Goal: Navigation & Orientation: Find specific page/section

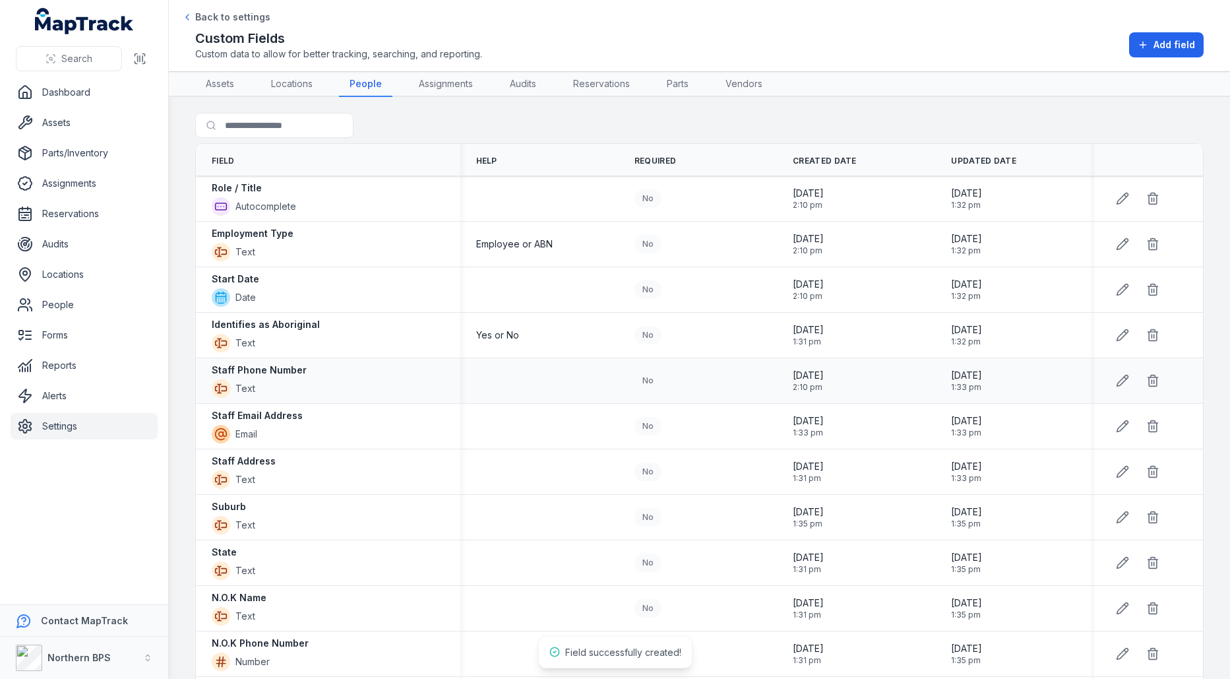
scroll to position [130, 0]
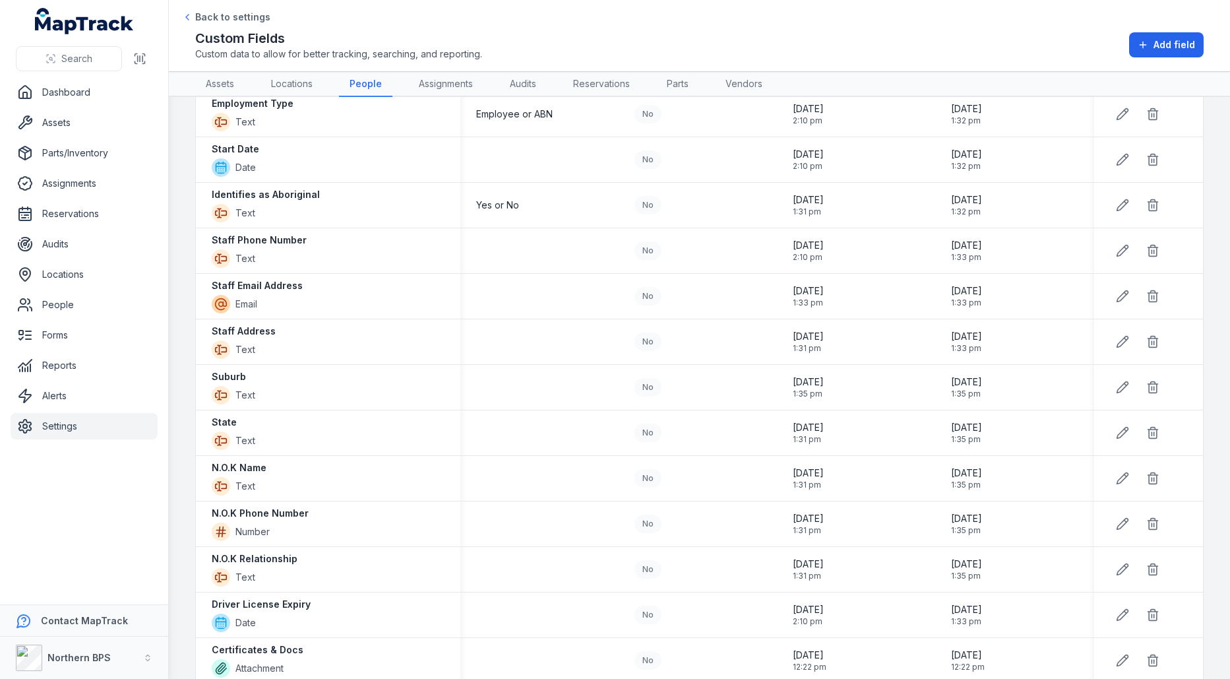
click at [72, 136] on ul "Dashboard Assets Parts/Inventory Assignments Reservations Audits Locations Peop…" at bounding box center [84, 259] width 147 height 360
click at [92, 110] on link "Assets" at bounding box center [84, 122] width 147 height 26
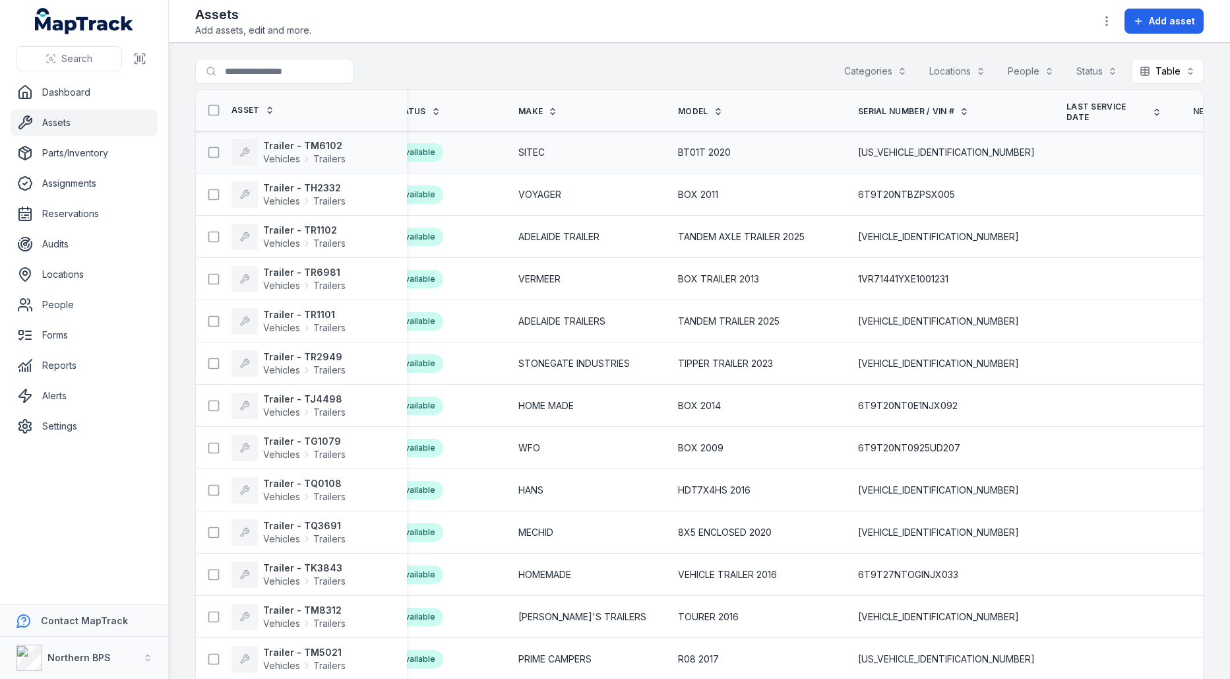
scroll to position [0, 884]
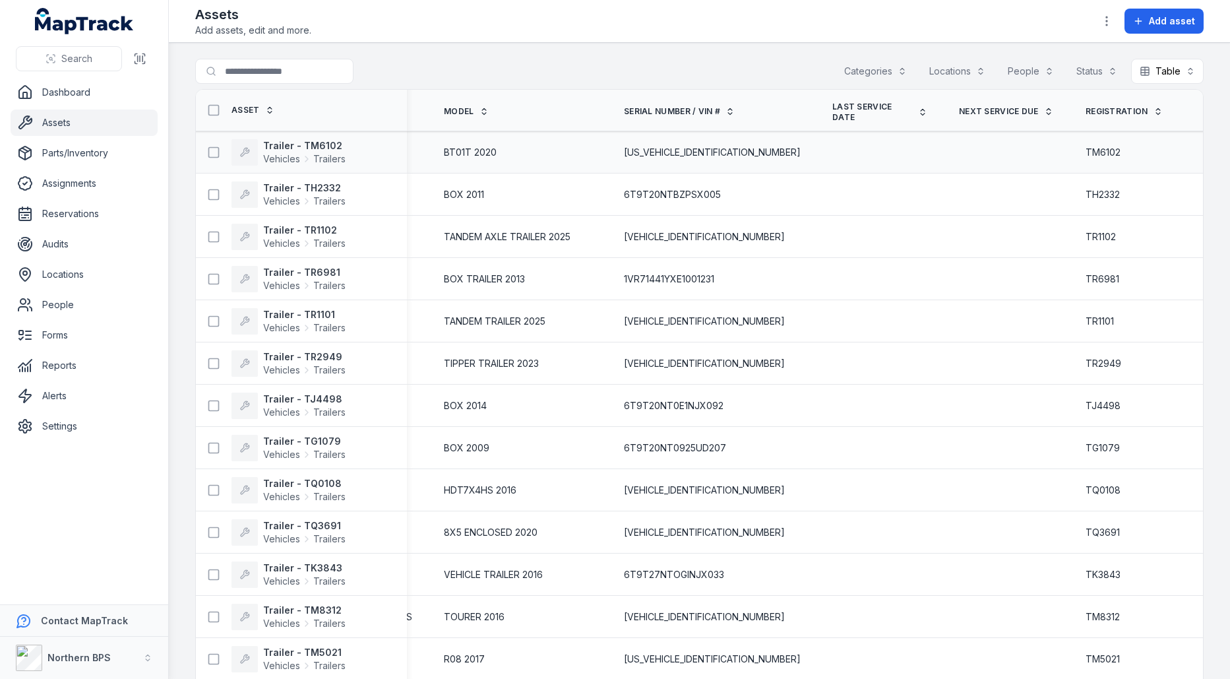
click at [635, 152] on span "[US_VEHICLE_IDENTIFICATION_NUMBER]" at bounding box center [712, 152] width 177 height 13
click at [817, 160] on td at bounding box center [880, 152] width 127 height 42
click at [817, 151] on div at bounding box center [880, 152] width 127 height 11
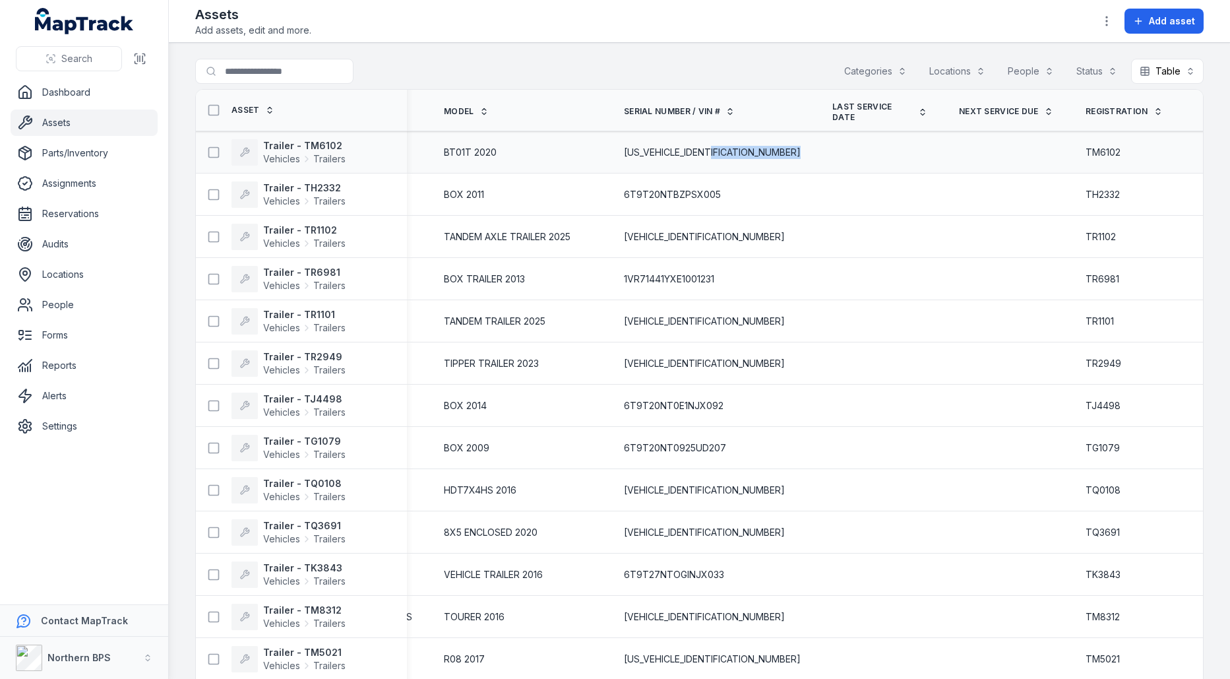
click at [817, 151] on div at bounding box center [880, 152] width 127 height 11
click at [627, 154] on span "[US_VEHICLE_IDENTIFICATION_NUMBER]" at bounding box center [712, 152] width 177 height 13
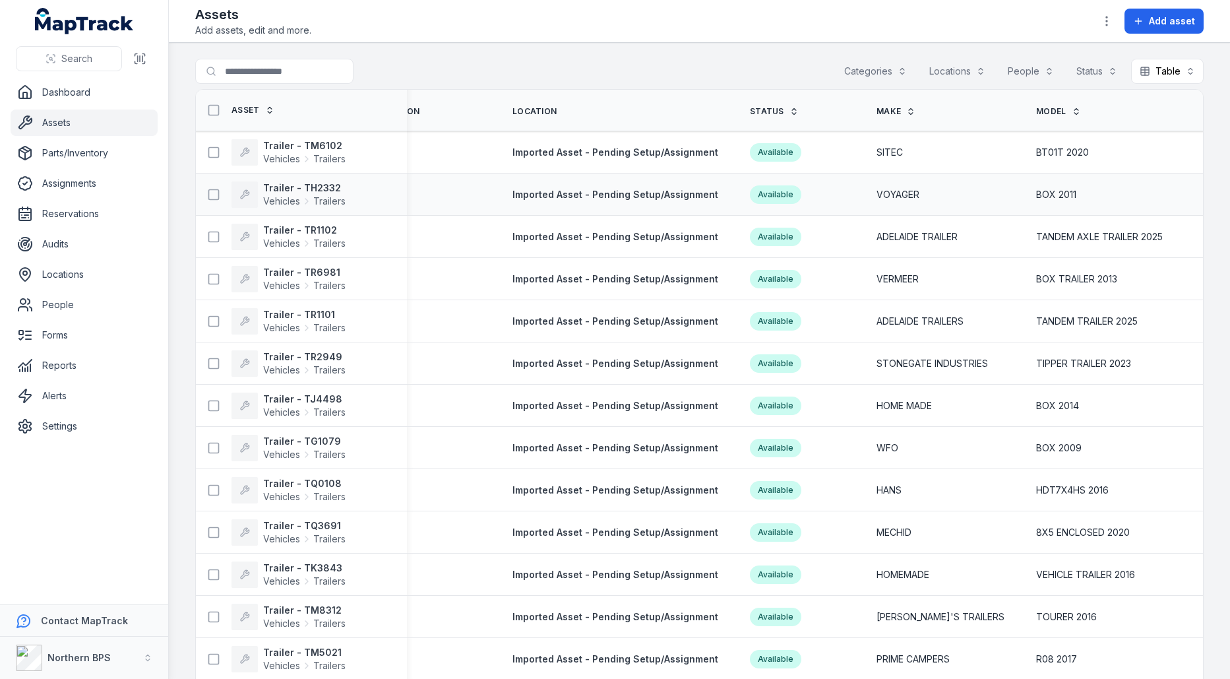
scroll to position [0, 154]
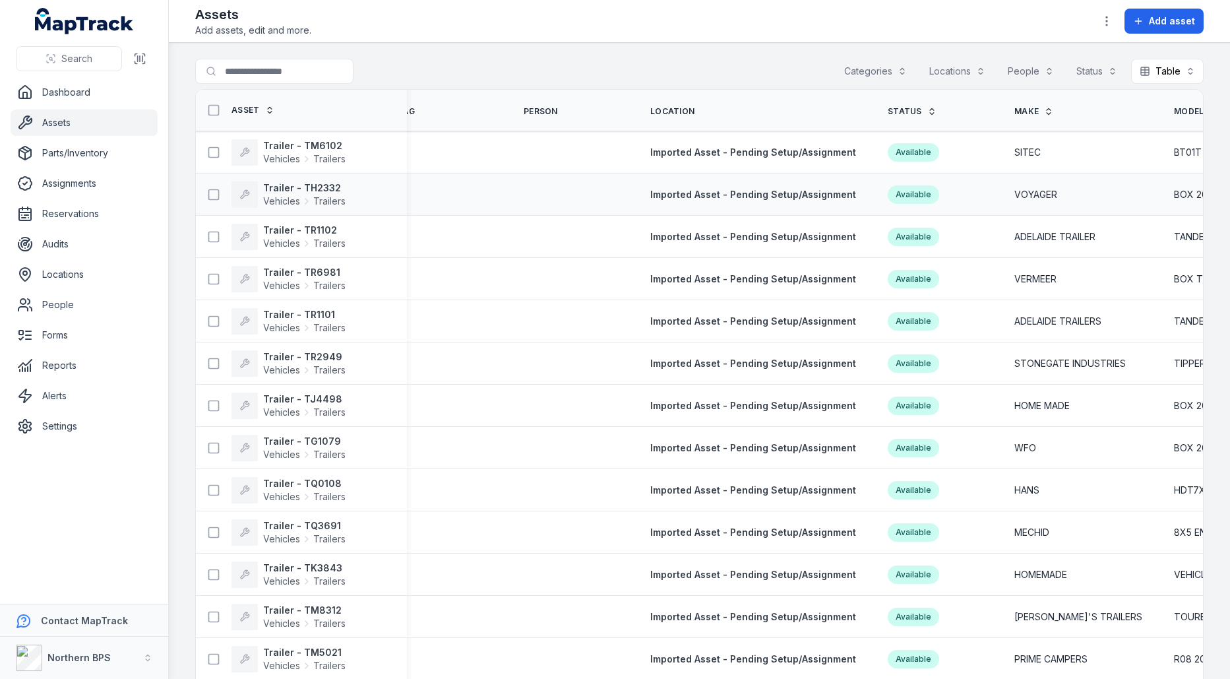
click at [1022, 193] on span "VOYAGER" at bounding box center [1035, 194] width 43 height 13
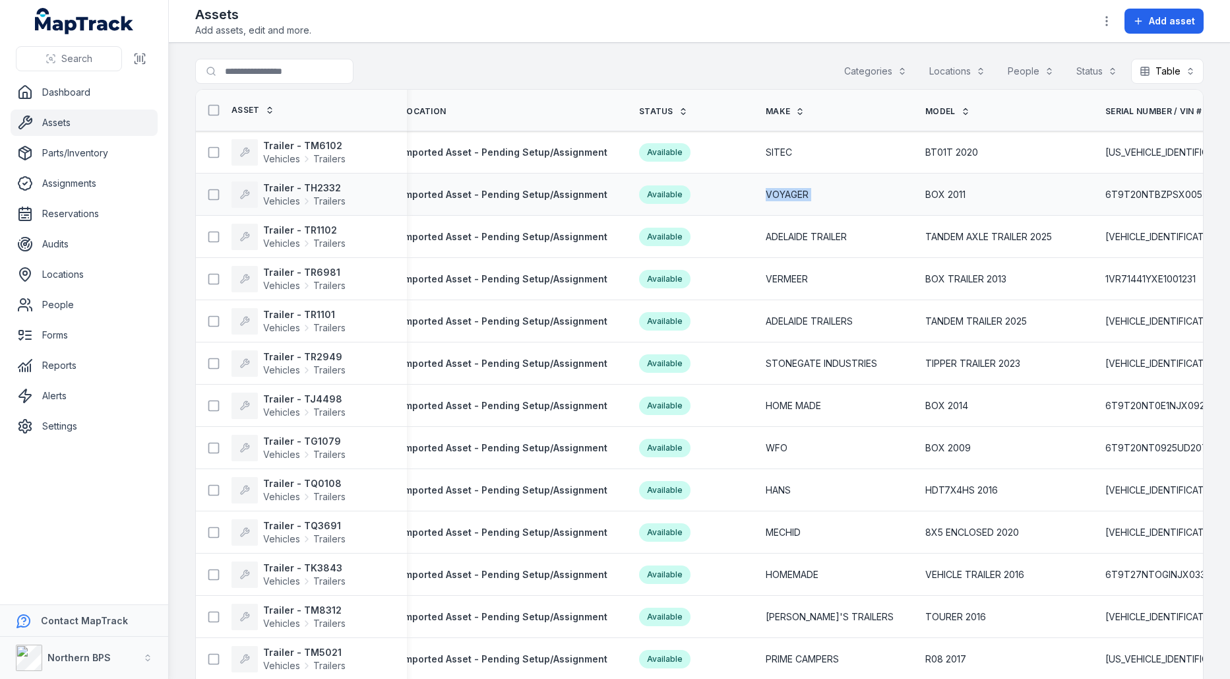
scroll to position [0, 418]
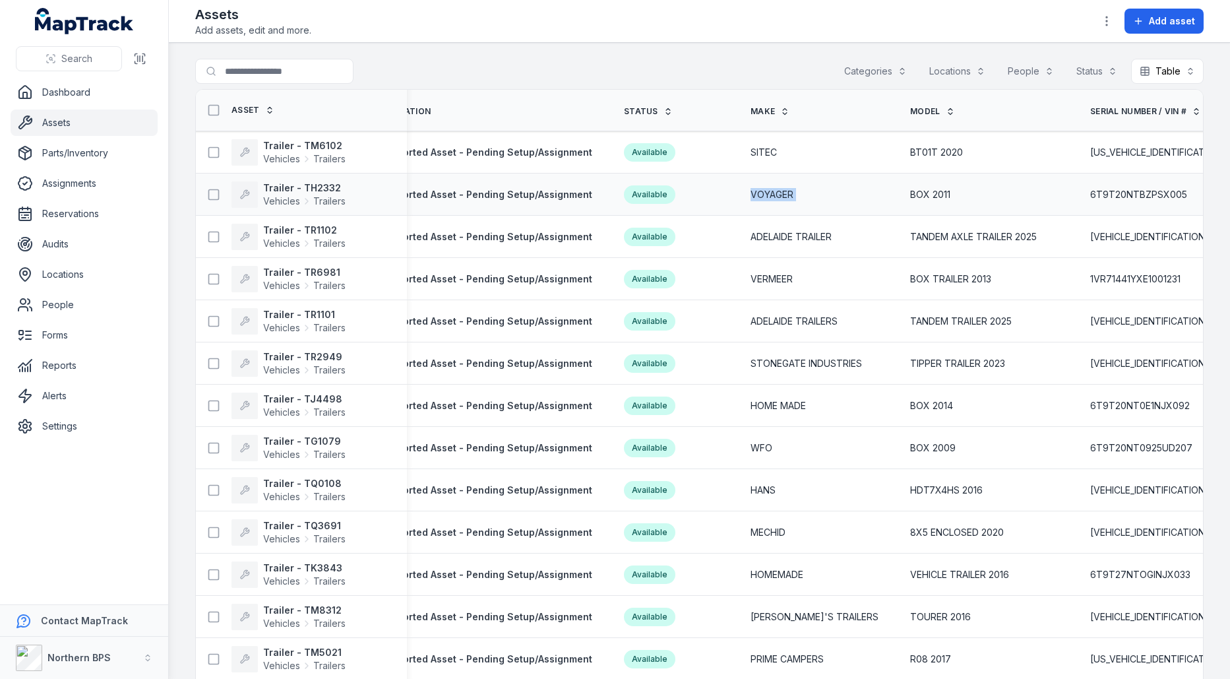
click at [894, 191] on div "BOX 2011" at bounding box center [984, 195] width 180 height 24
click at [910, 191] on span "BOX 2011" at bounding box center [930, 194] width 40 height 13
click at [911, 194] on span "BOX 2011" at bounding box center [930, 194] width 40 height 13
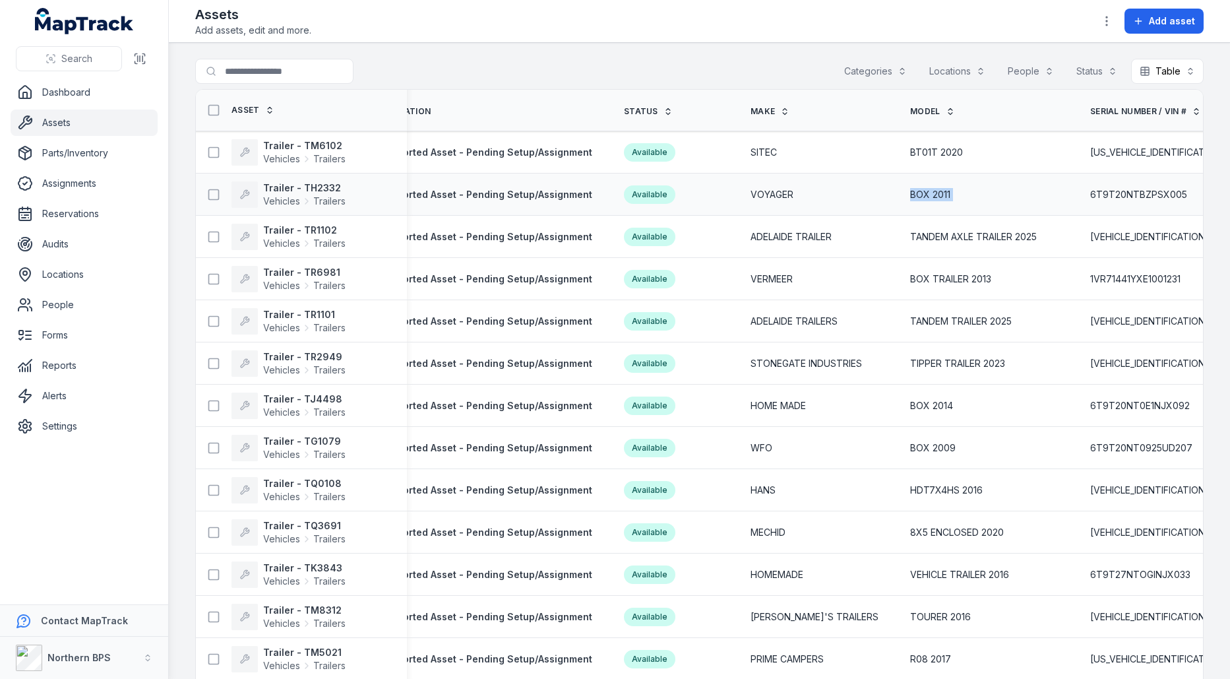
click at [911, 194] on span "BOX 2011" at bounding box center [930, 194] width 40 height 13
click at [772, 156] on div "SITEC" at bounding box center [815, 152] width 128 height 13
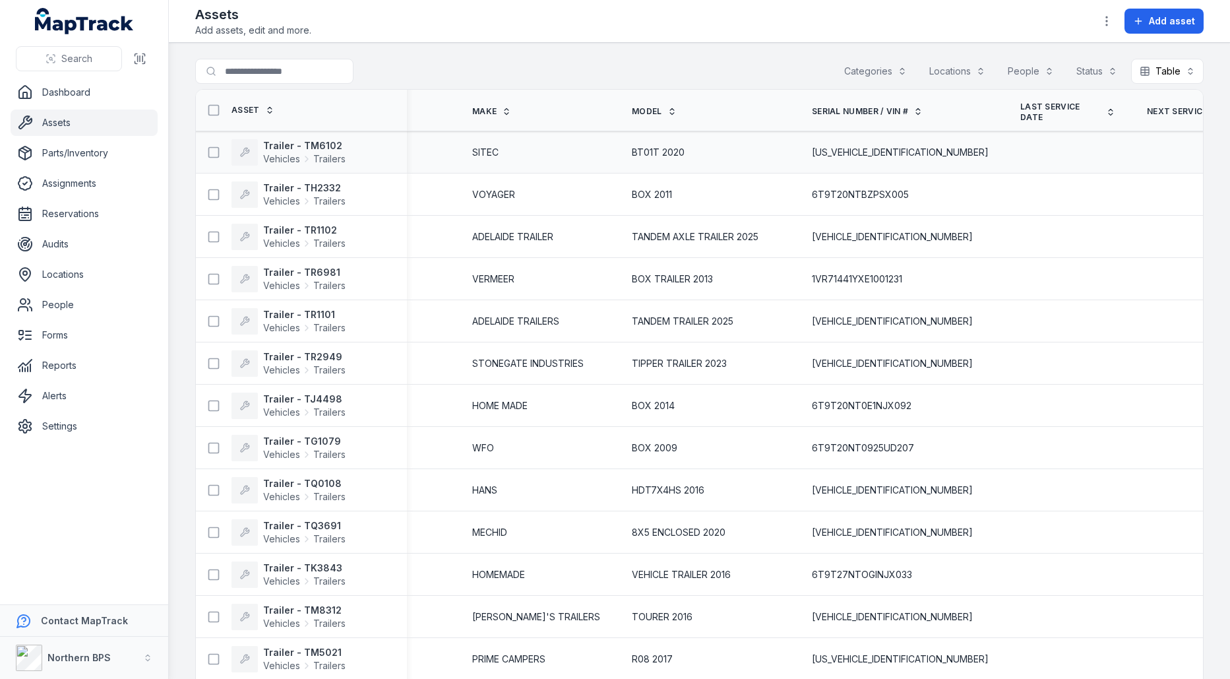
scroll to position [0, 861]
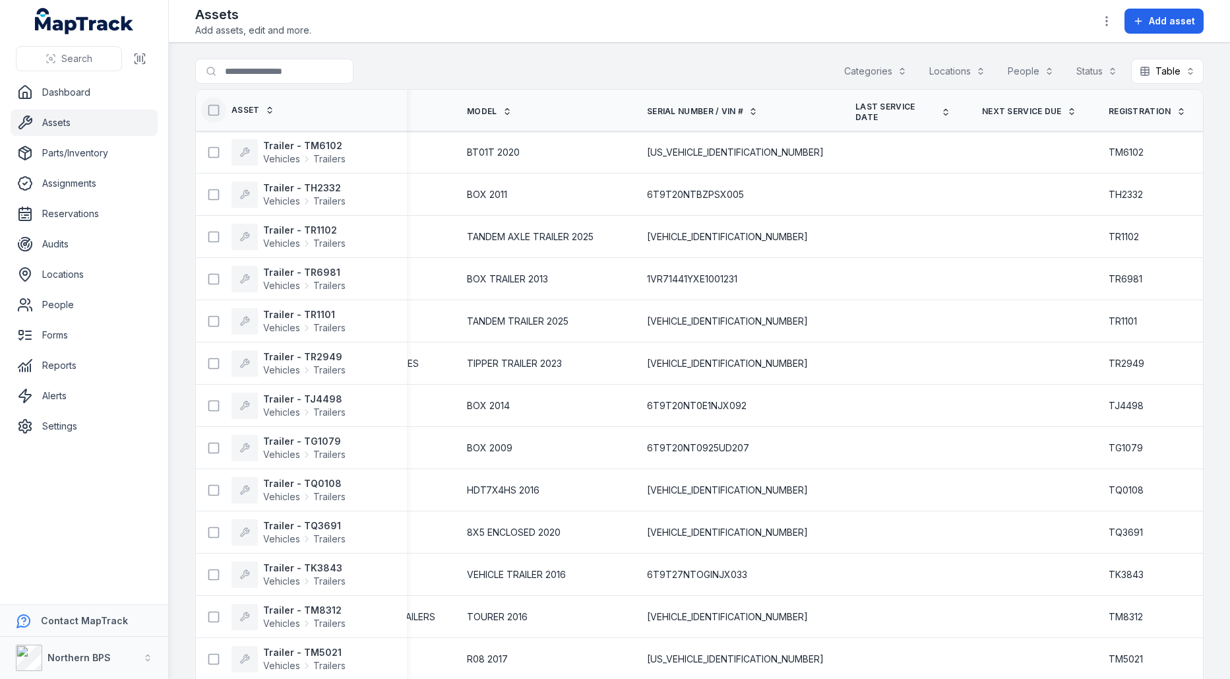
click at [205, 108] on button at bounding box center [213, 110] width 25 height 25
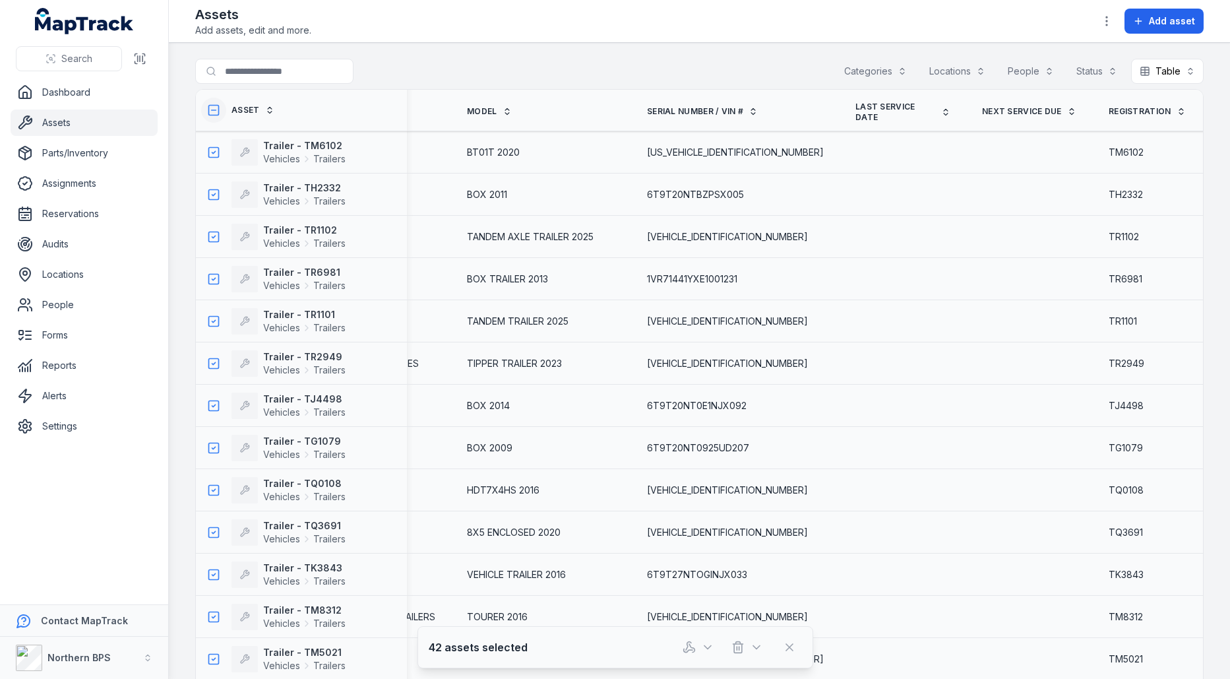
click at [219, 104] on icon at bounding box center [213, 110] width 13 height 13
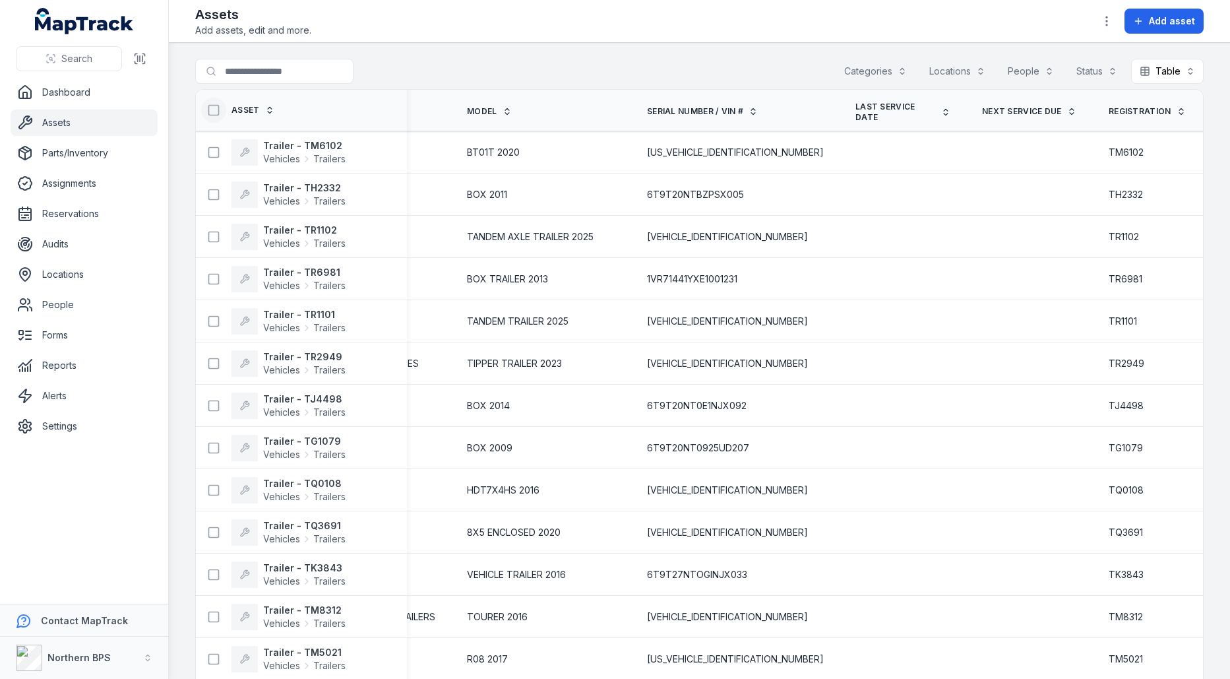
click at [254, 84] on div "Search for assets Categories Locations People Status Table *****" at bounding box center [699, 74] width 1008 height 30
click at [258, 81] on input "Search for assets" at bounding box center [300, 71] width 211 height 25
type input "*"
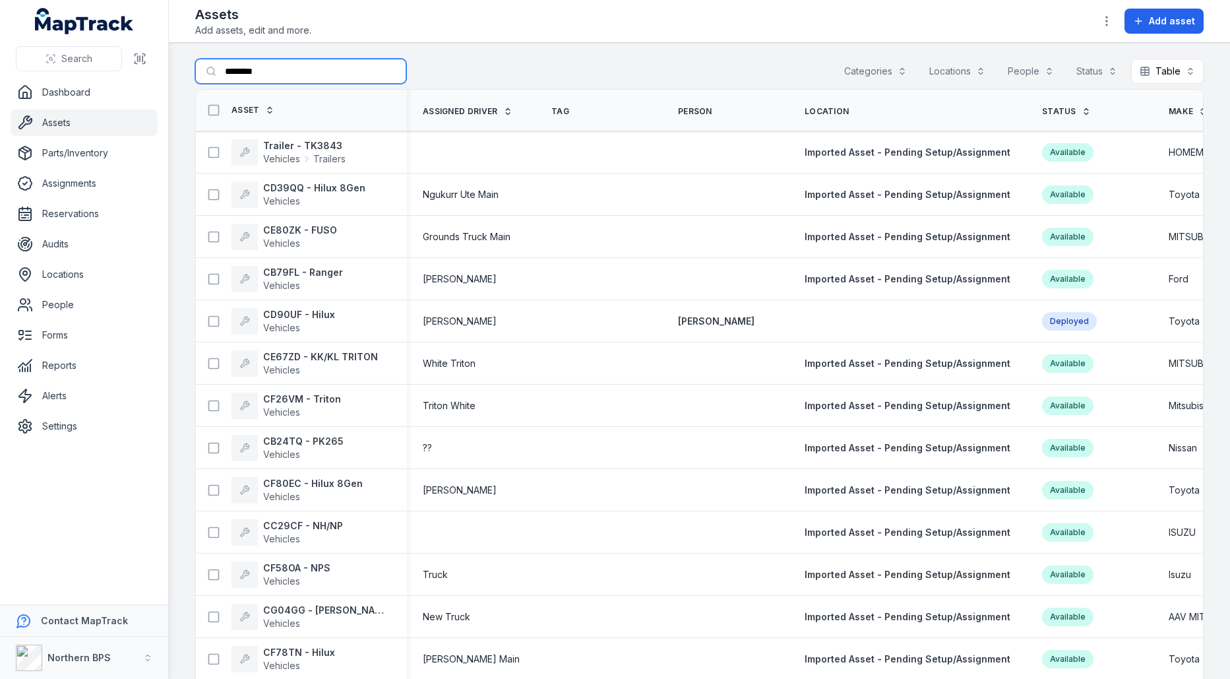
click at [346, 78] on input "*******" at bounding box center [300, 71] width 211 height 25
type input "*******"
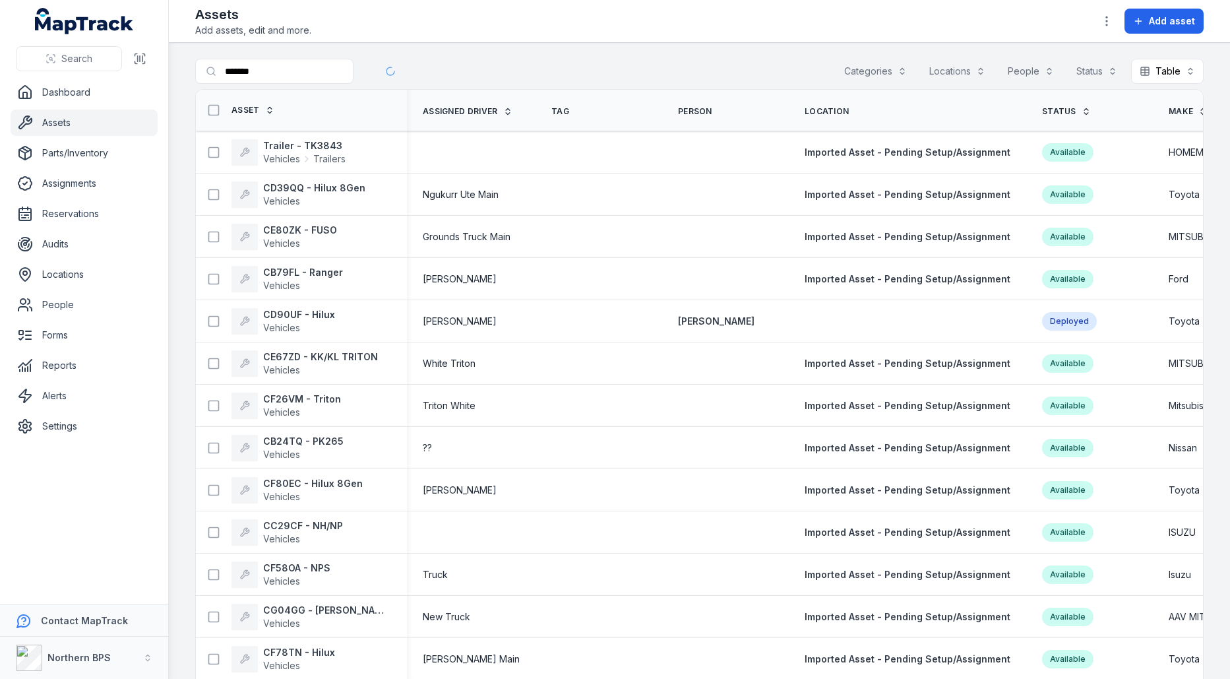
click at [529, 59] on div "Search for assets ******* Categories Locations People Status Table *****" at bounding box center [699, 74] width 1008 height 30
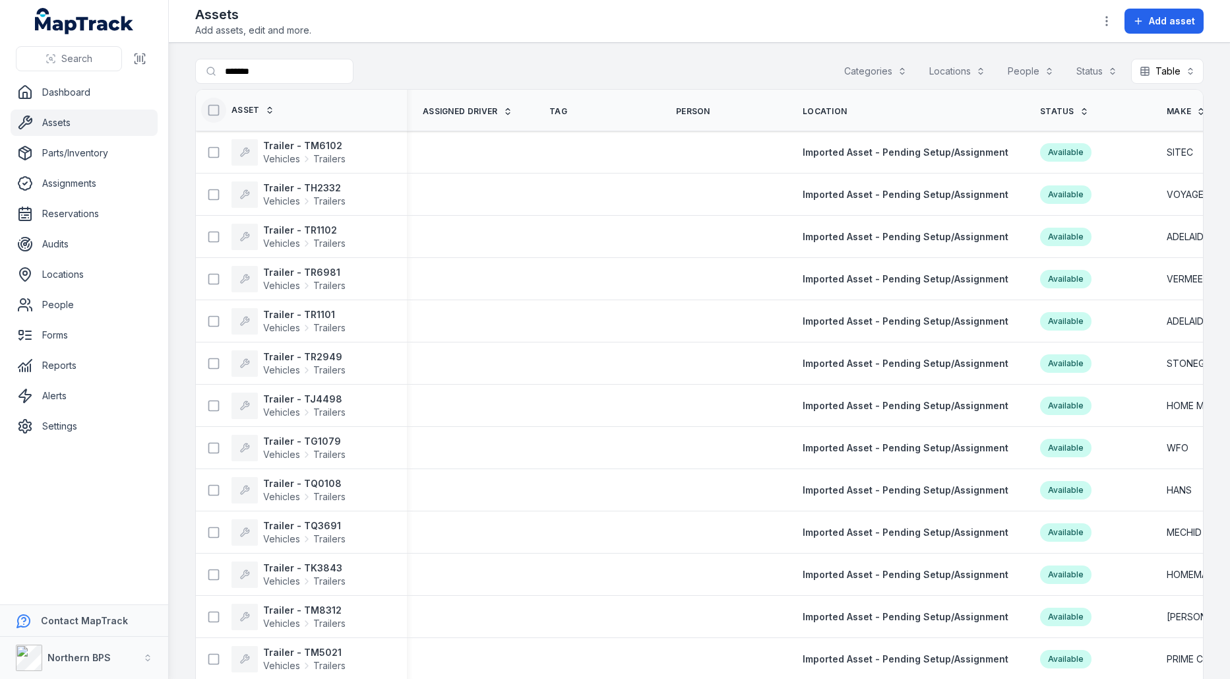
click at [218, 101] on button at bounding box center [213, 110] width 25 height 25
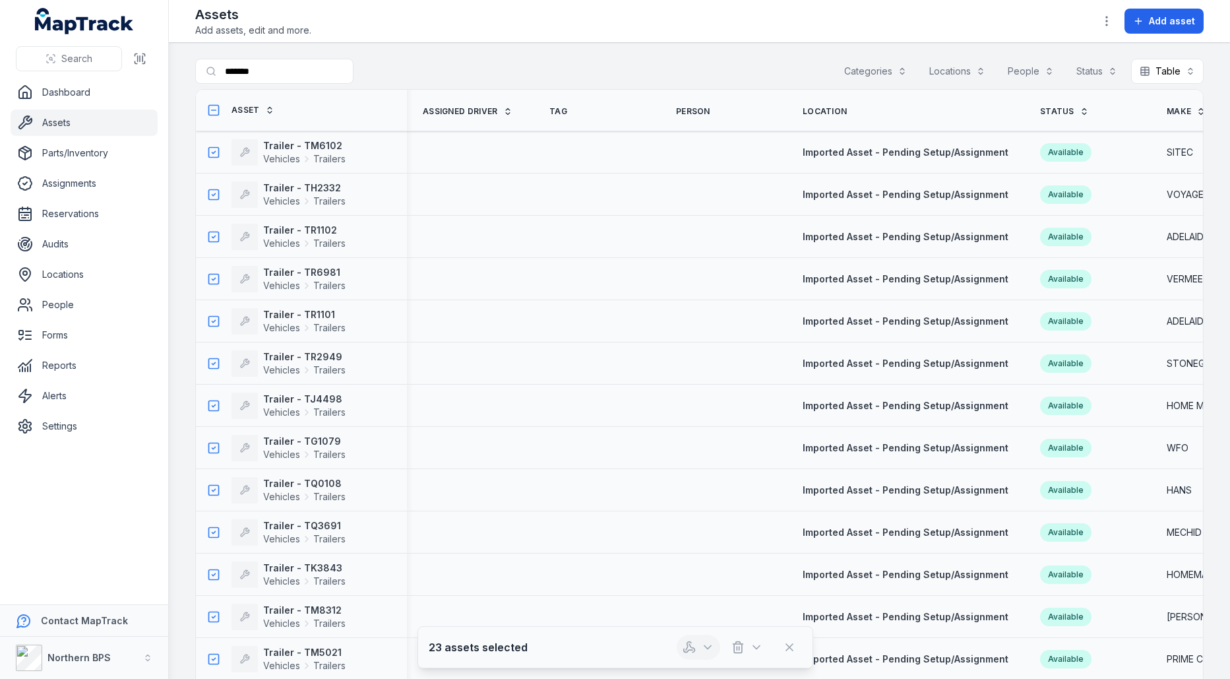
click at [693, 644] on icon "button" at bounding box center [689, 646] width 13 height 13
click at [697, 588] on div "Assign assets" at bounding box center [700, 589] width 148 height 24
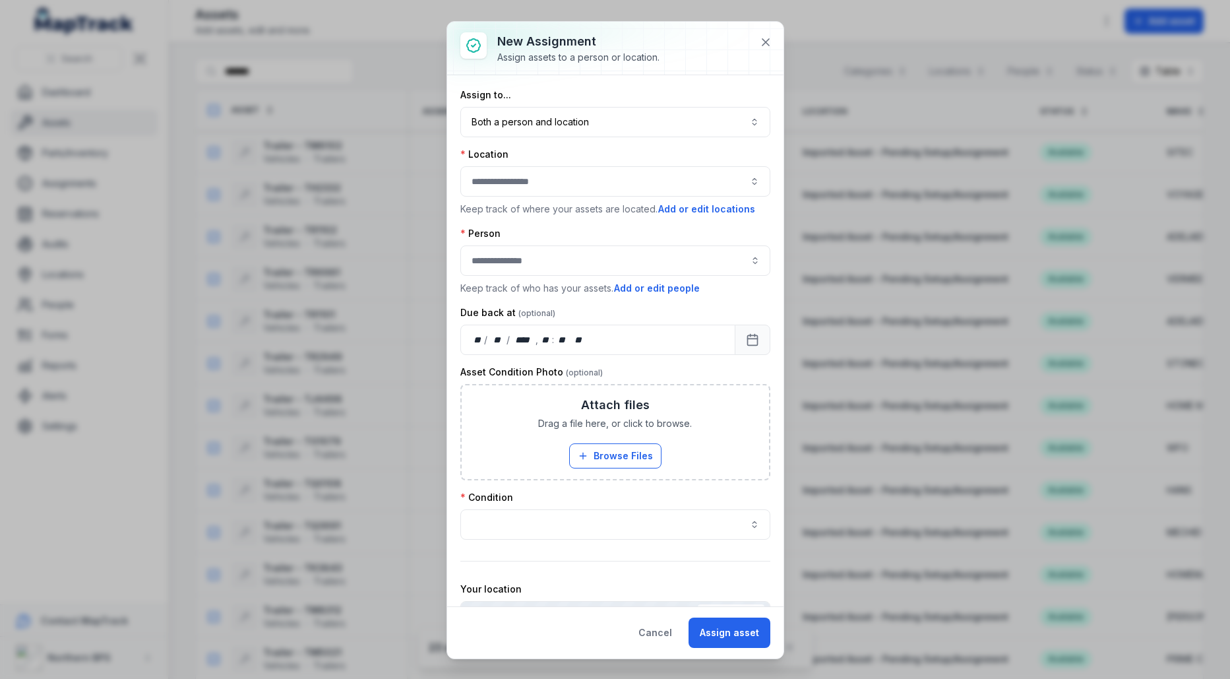
scroll to position [128, 0]
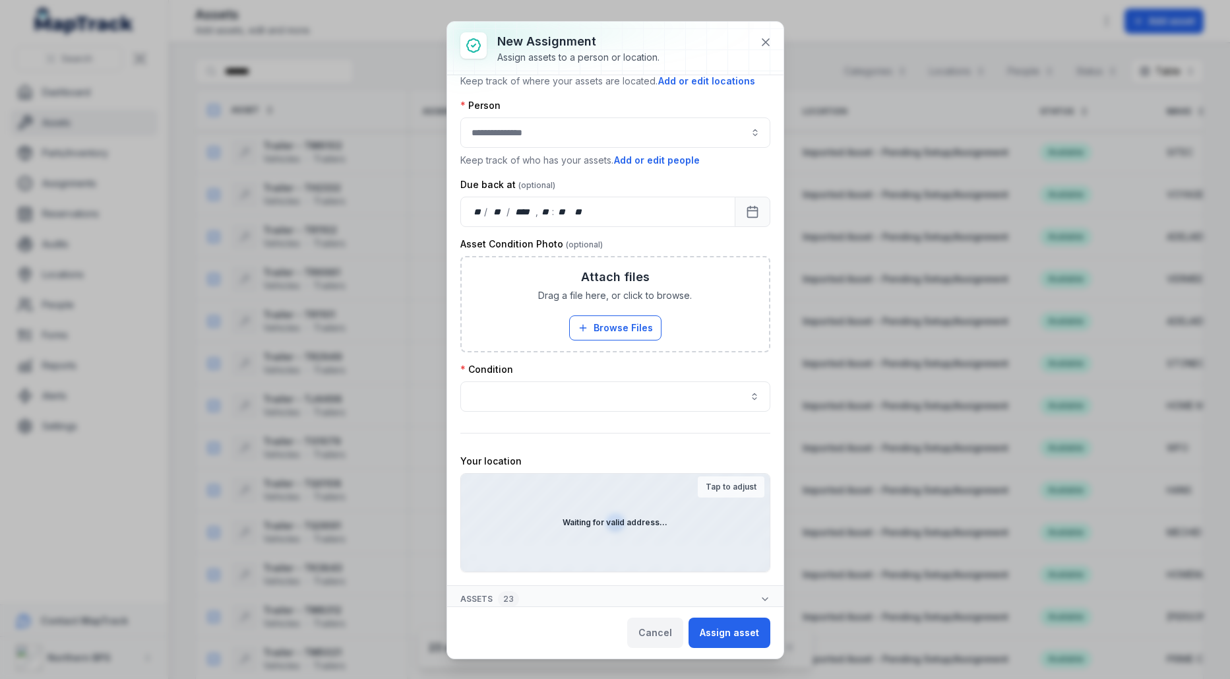
click at [667, 631] on button "Cancel" at bounding box center [655, 632] width 56 height 30
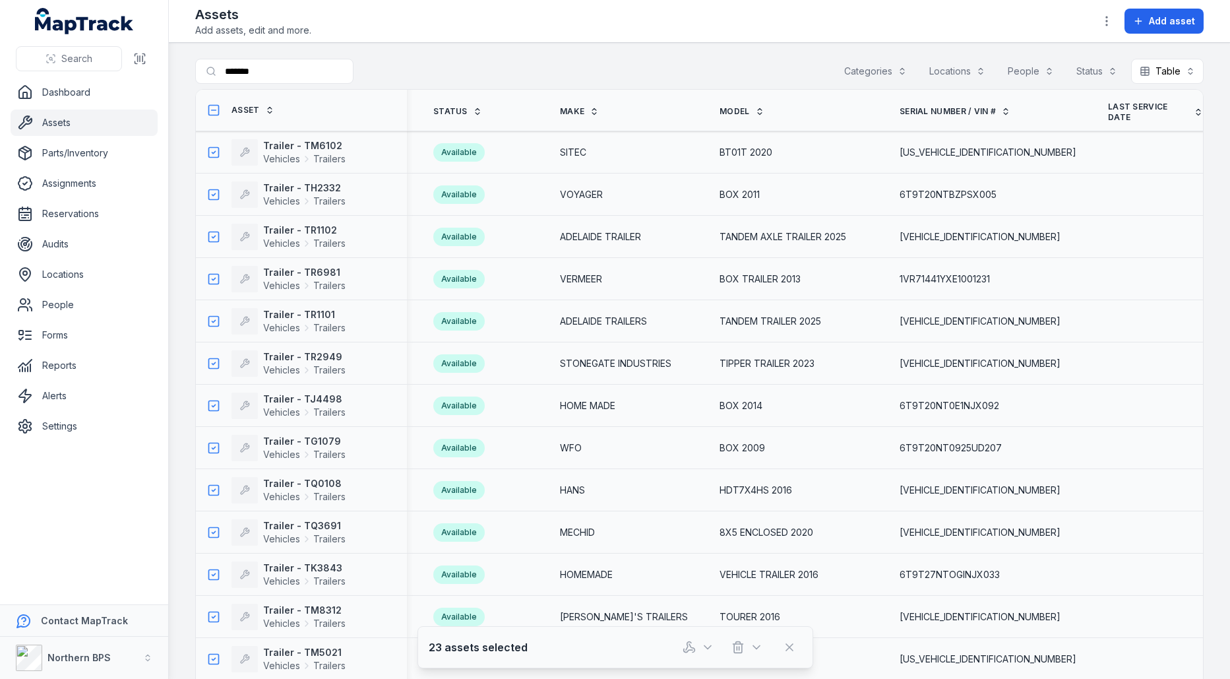
scroll to position [0, 839]
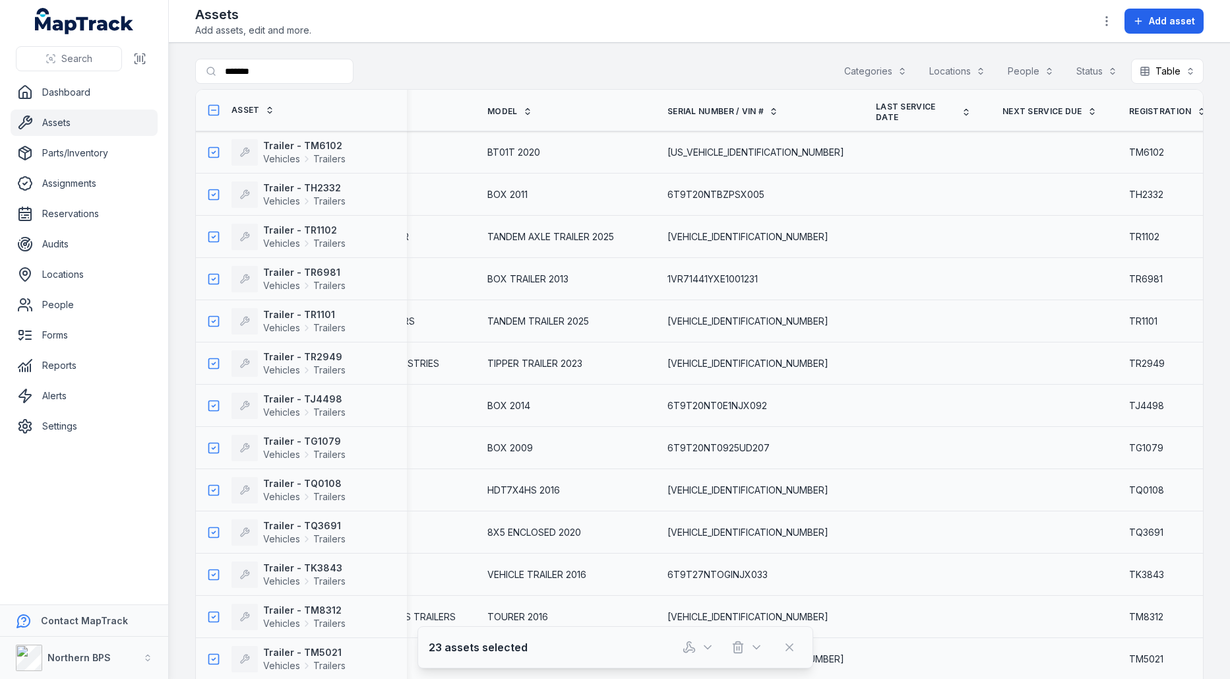
click at [860, 220] on td at bounding box center [923, 237] width 127 height 42
click at [114, 305] on link "People" at bounding box center [84, 305] width 147 height 26
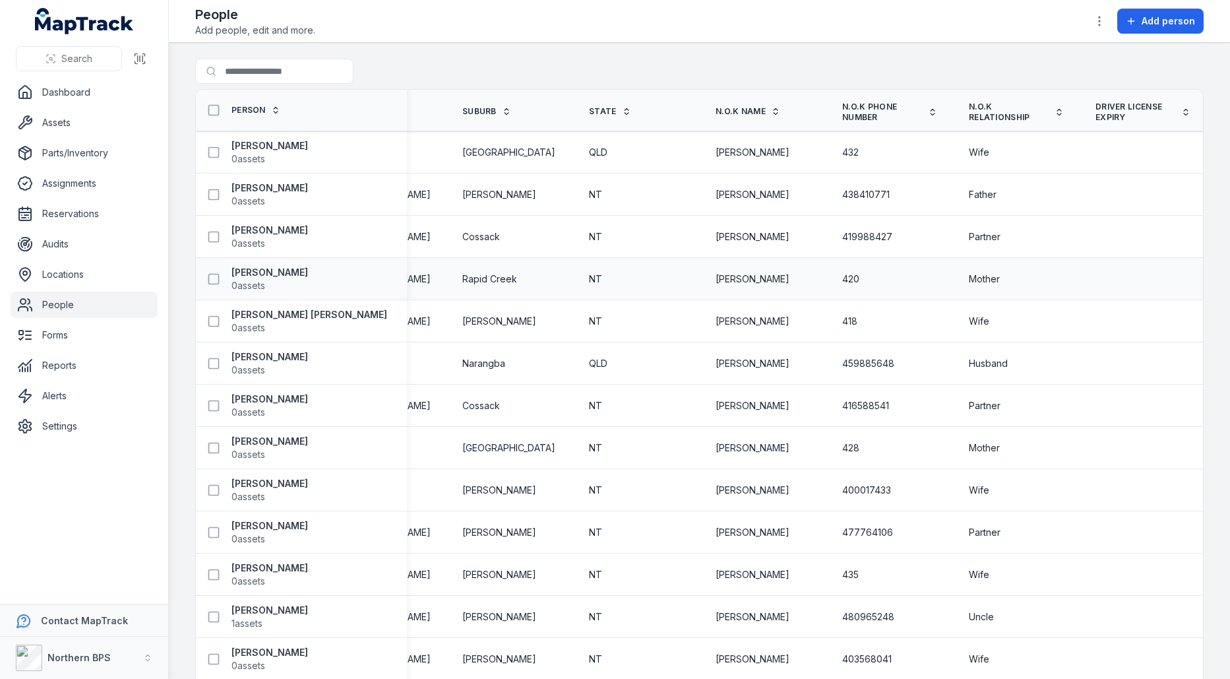
scroll to position [0, 1446]
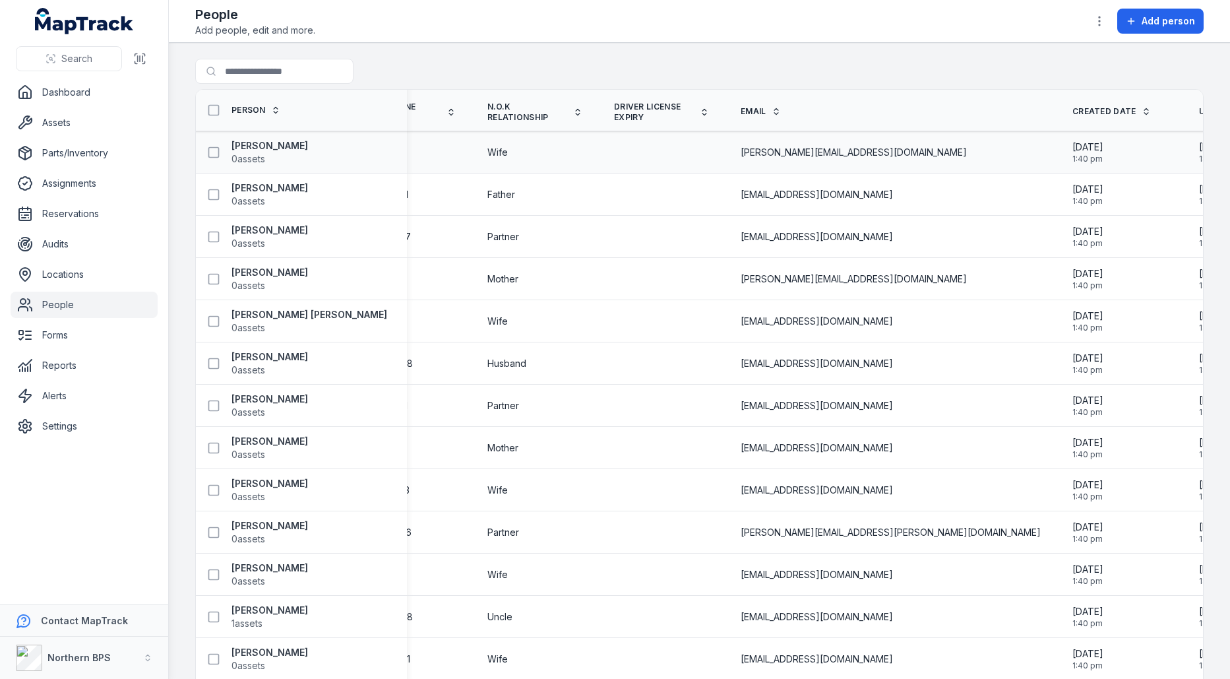
click at [276, 146] on strong "[PERSON_NAME]" at bounding box center [270, 145] width 77 height 13
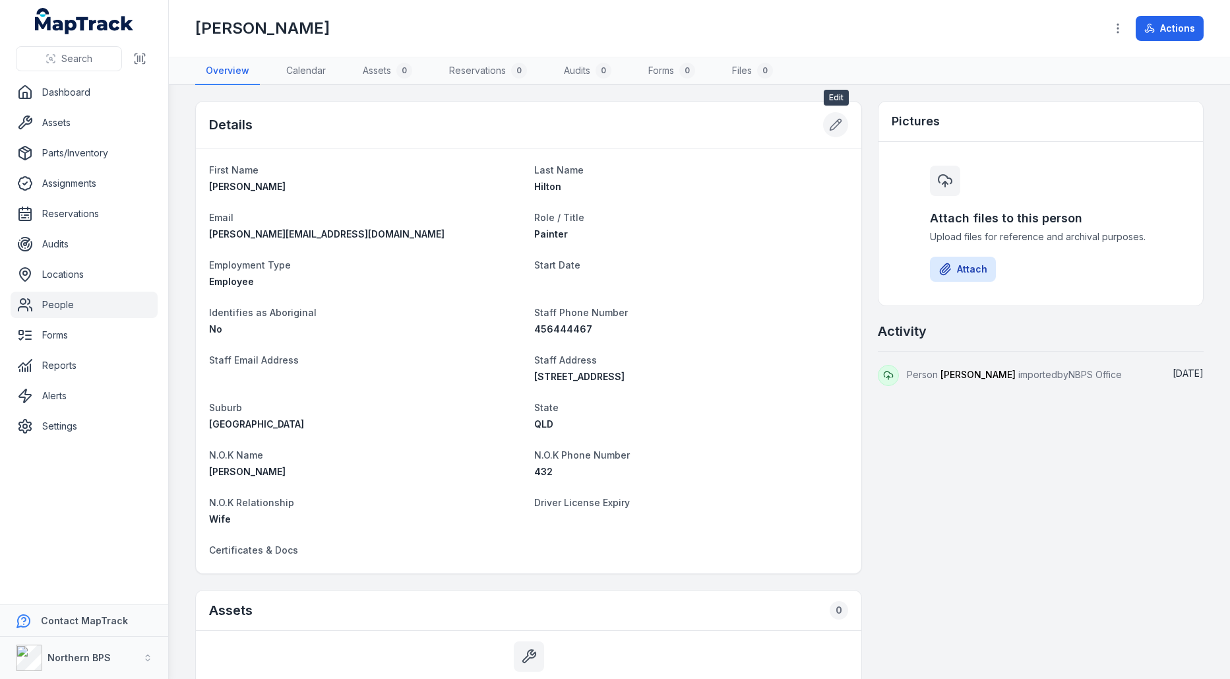
click at [836, 129] on button at bounding box center [835, 124] width 25 height 25
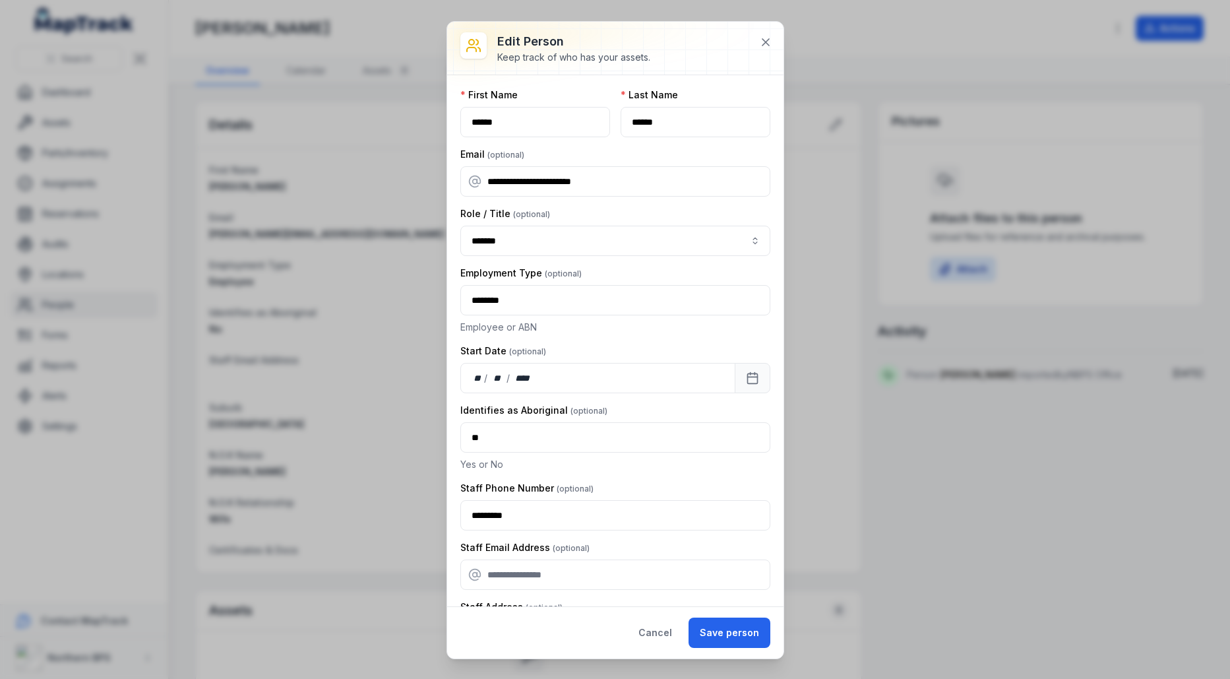
scroll to position [528, 0]
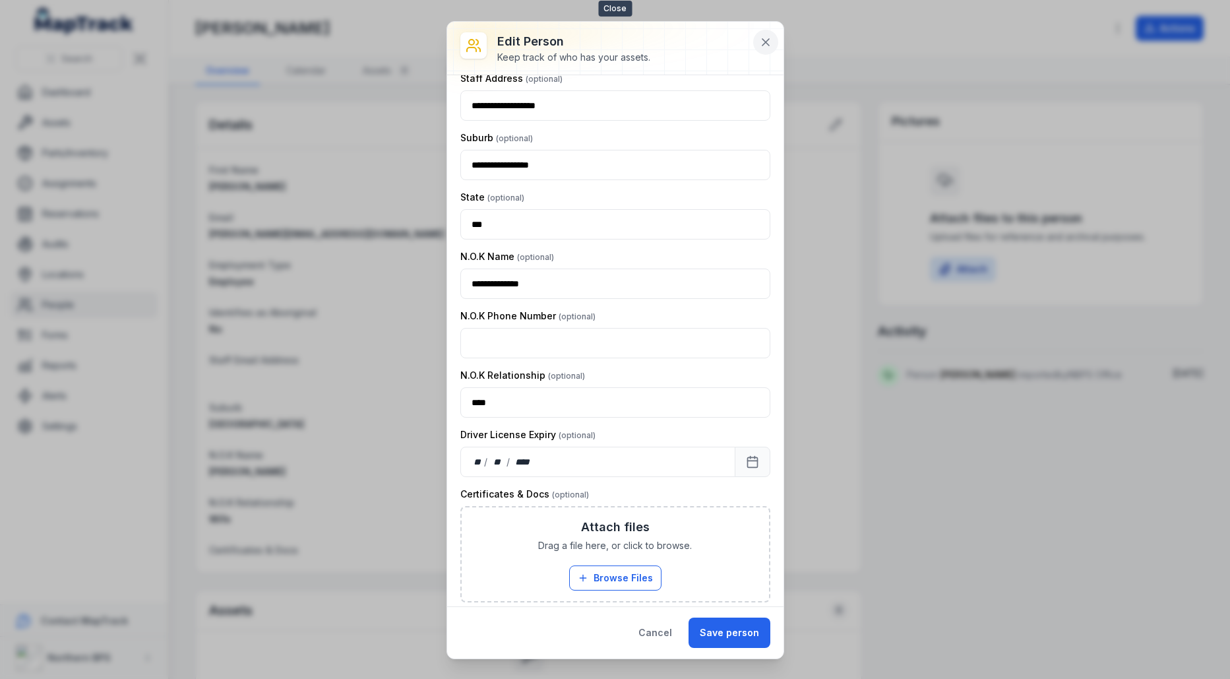
click at [765, 47] on icon at bounding box center [765, 42] width 13 height 13
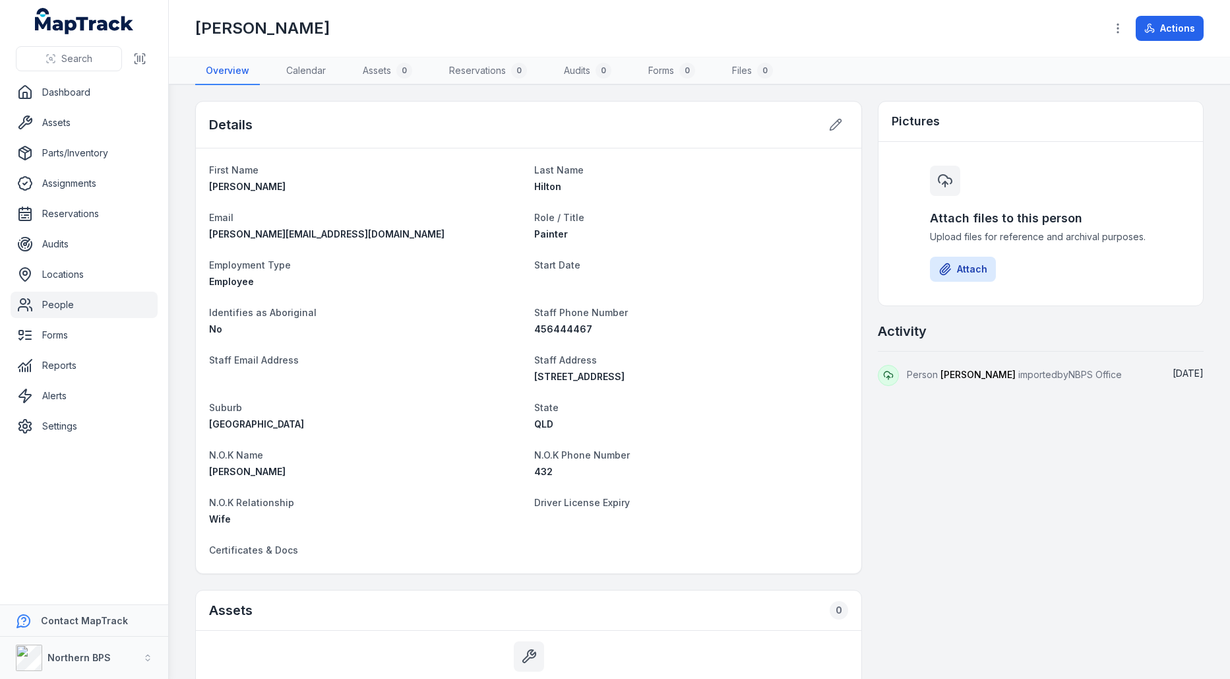
click at [123, 300] on link "People" at bounding box center [84, 305] width 147 height 26
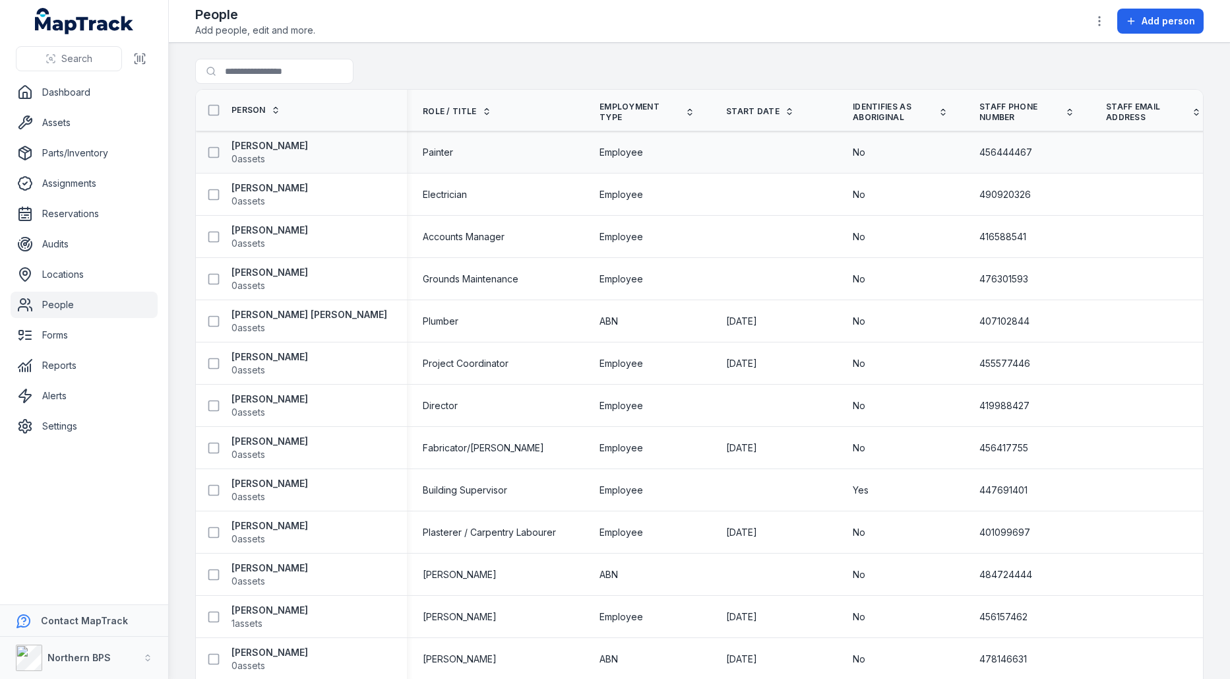
click at [1128, 150] on div at bounding box center [1153, 152] width 127 height 11
click at [588, 242] on div "Employee" at bounding box center [647, 237] width 127 height 24
click at [96, 268] on link "Locations" at bounding box center [84, 274] width 147 height 26
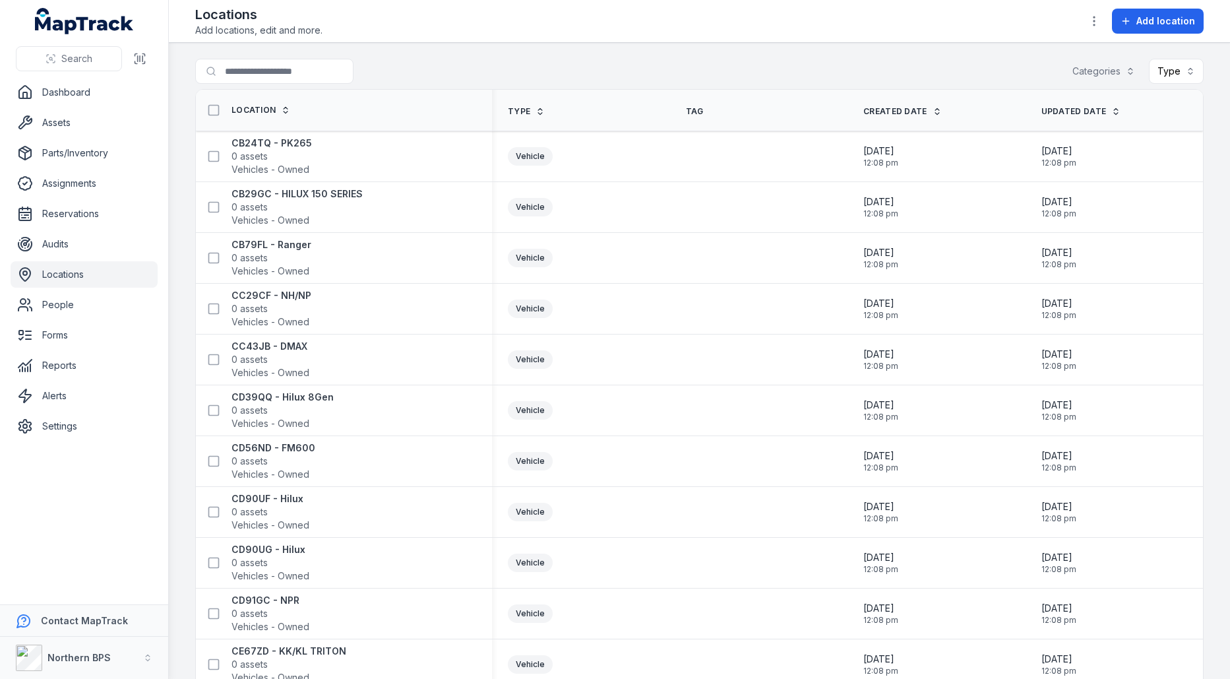
click at [59, 269] on link "Locations" at bounding box center [84, 274] width 147 height 26
click at [1090, 24] on button "button" at bounding box center [1094, 21] width 25 height 25
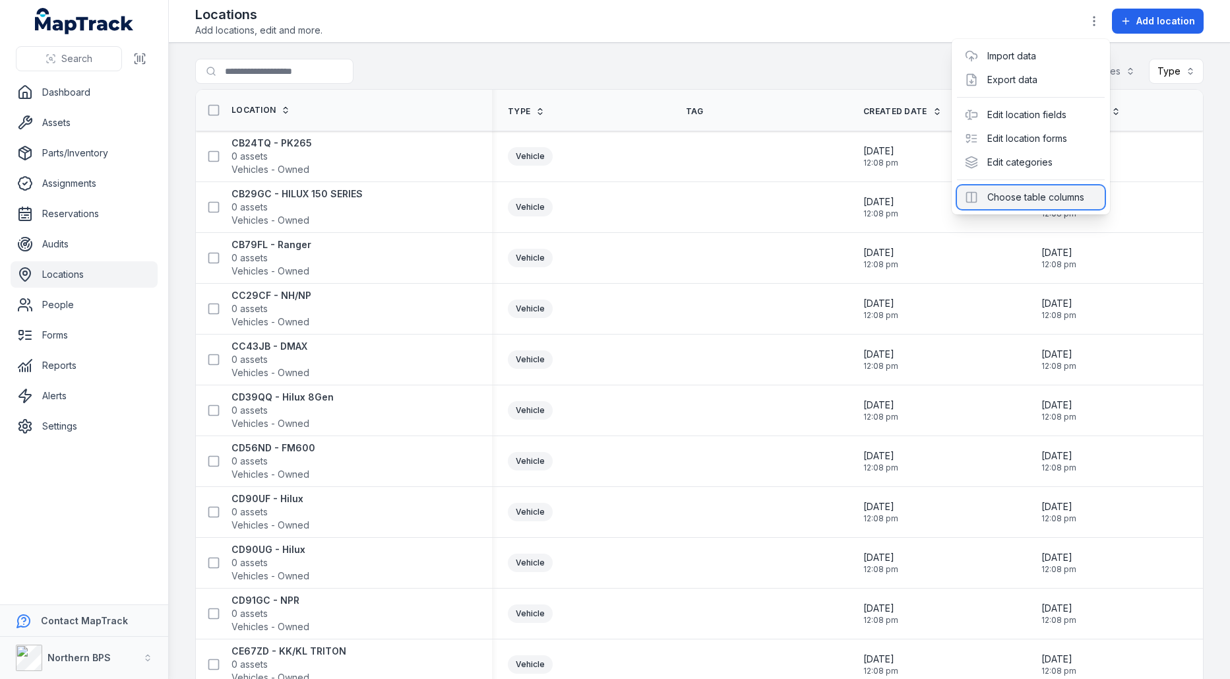
click at [1037, 193] on div "Choose table columns" at bounding box center [1031, 197] width 148 height 24
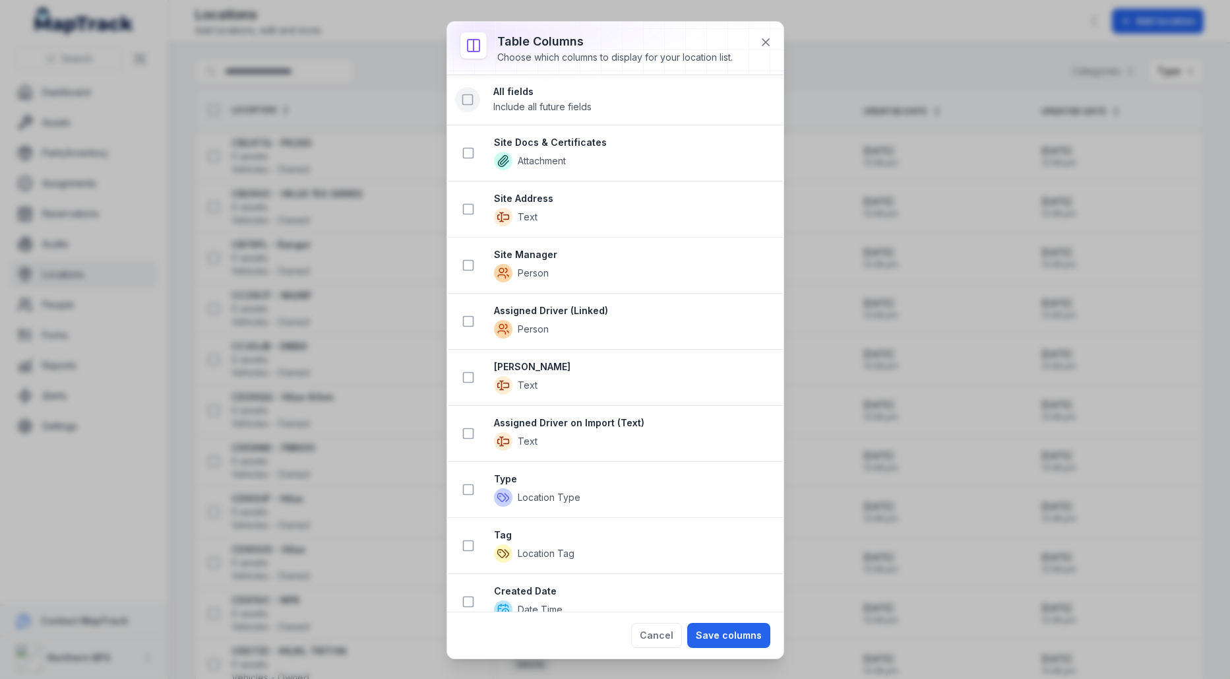
click at [468, 97] on icon at bounding box center [467, 99] width 13 height 13
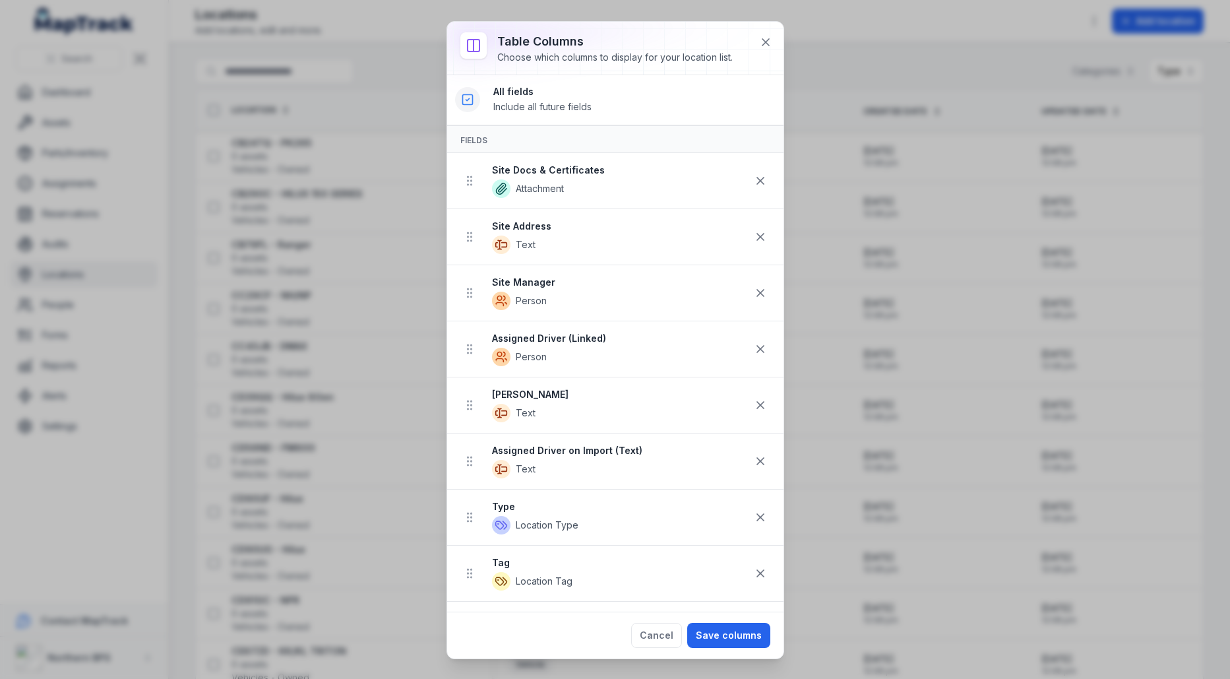
scroll to position [678, 0]
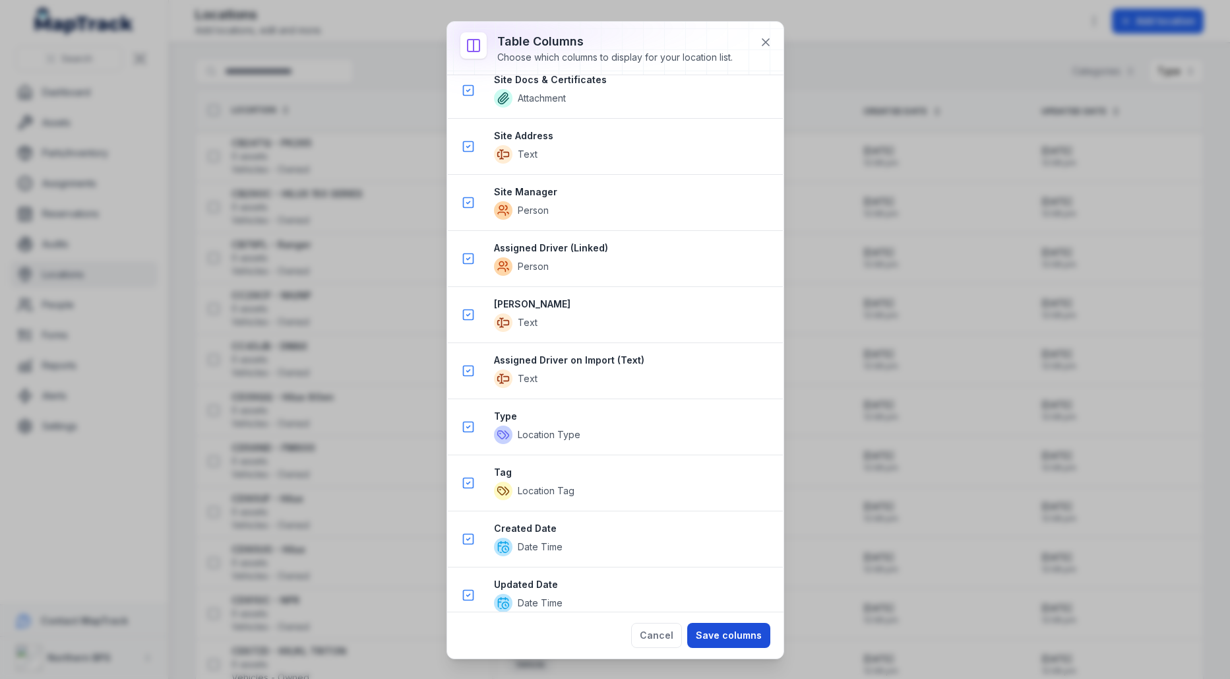
click at [719, 629] on button "Save columns" at bounding box center [728, 635] width 83 height 25
